Goal: Task Accomplishment & Management: Manage account settings

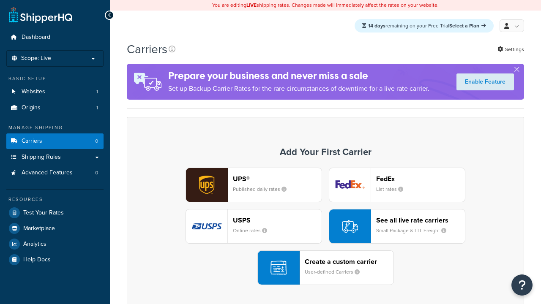
click at [325, 227] on div "UPS® Published daily rates FedEx List rates USPS Online rates See all live rate…" at bounding box center [325, 226] width 379 height 117
click at [325, 268] on div "Create a custom carrier User-defined Carriers" at bounding box center [348, 268] width 89 height 20
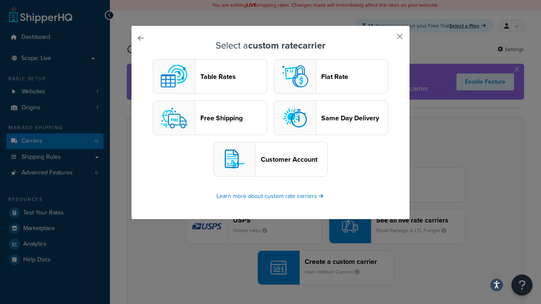
click at [210, 77] on header "Table Rates" at bounding box center [233, 77] width 66 height 8
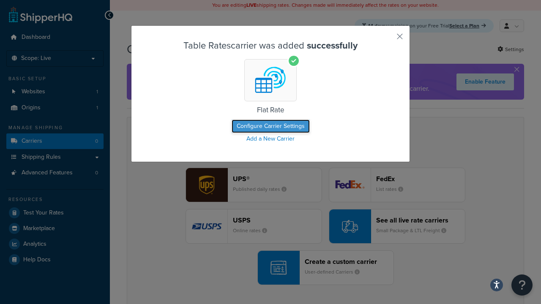
click at [270, 127] on button "Configure Carrier Settings" at bounding box center [270, 127] width 78 height 14
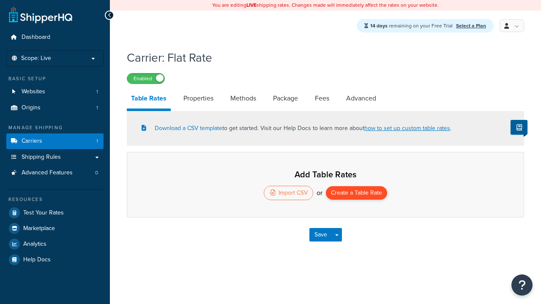
click at [356, 194] on button "Create a Table Rate" at bounding box center [356, 193] width 61 height 14
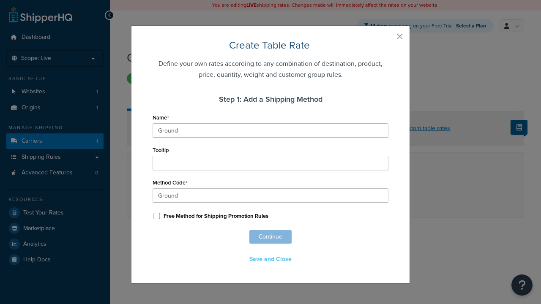
scroll to position [545, 0]
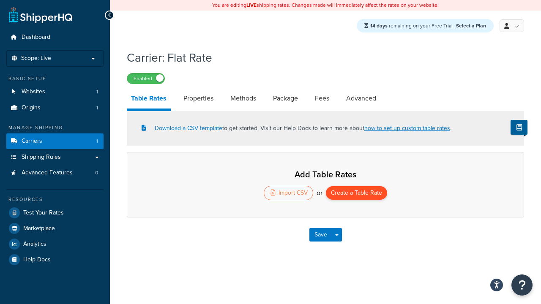
select select "25"
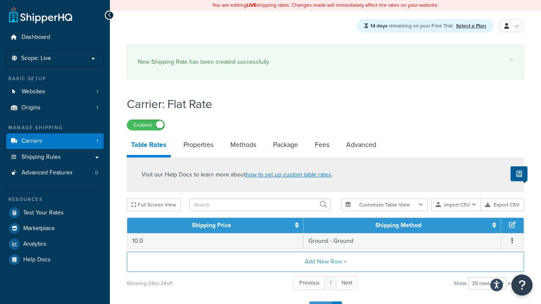
click at [320, 302] on button "Save" at bounding box center [320, 309] width 23 height 14
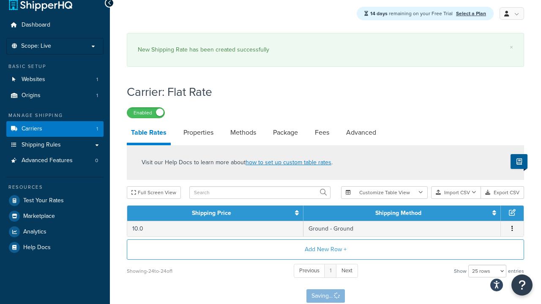
scroll to position [0, 0]
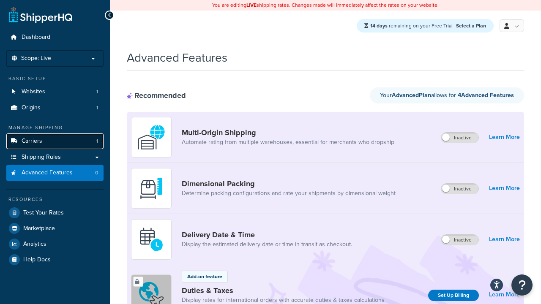
click at [49, 141] on link "Carriers 1" at bounding box center [54, 141] width 97 height 16
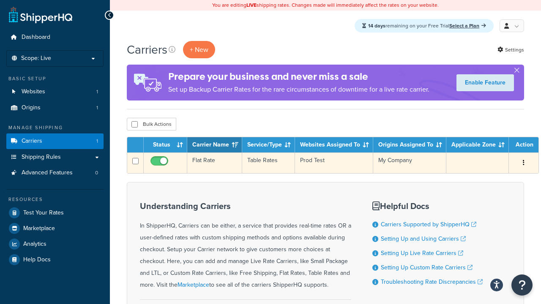
click at [522, 166] on icon "button" at bounding box center [523, 163] width 2 height 6
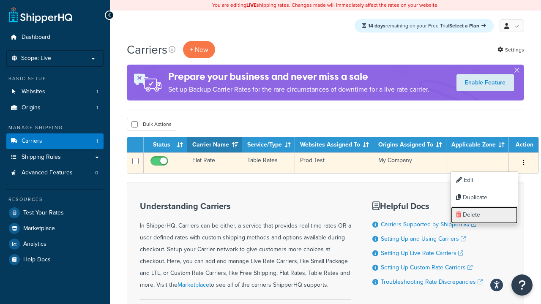
click at [467, 216] on link "Delete" at bounding box center [484, 214] width 67 height 17
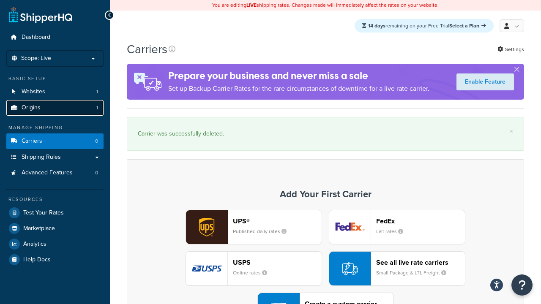
click at [93, 104] on link "Origins 1" at bounding box center [54, 108] width 97 height 16
